Goal: Find specific page/section

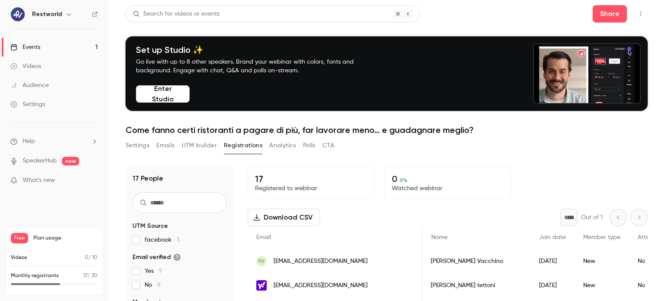
scroll to position [0, 244]
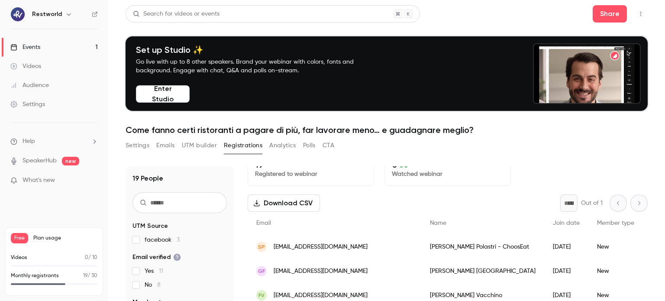
scroll to position [1, 0]
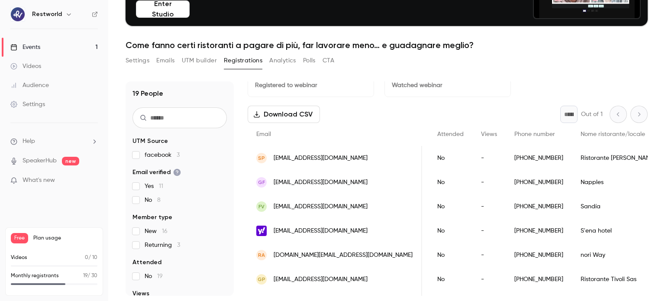
scroll to position [17, 0]
